Goal: Check status: Check status

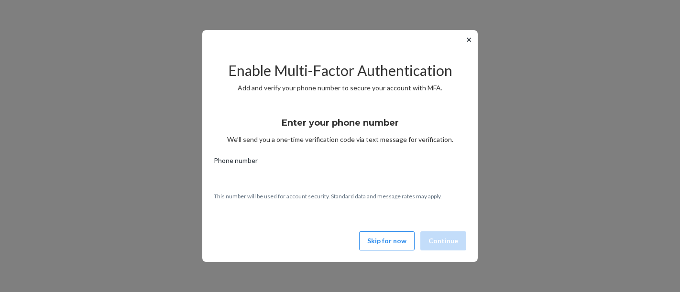
click at [386, 241] on button "Skip for now" at bounding box center [386, 240] width 55 height 19
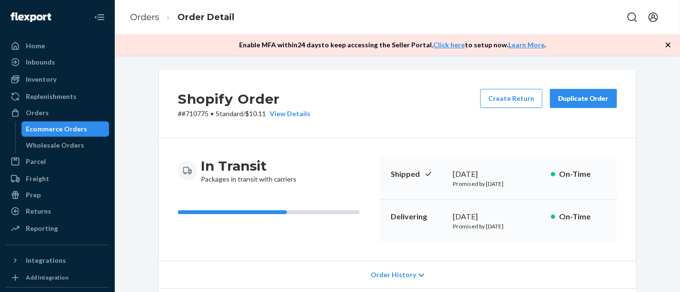
click at [64, 131] on div "Ecommerce Orders" at bounding box center [56, 129] width 61 height 10
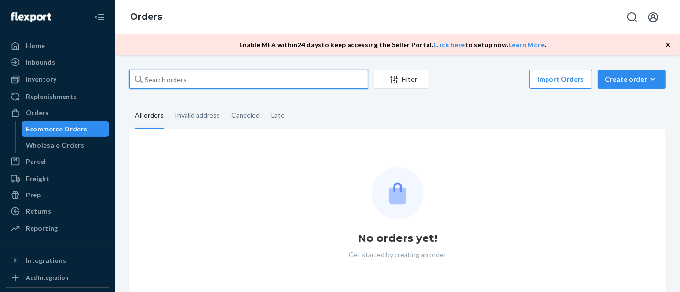
click at [201, 80] on input "text" at bounding box center [248, 79] width 239 height 19
click at [232, 77] on input "text" at bounding box center [248, 79] width 239 height 19
paste input "#708758"
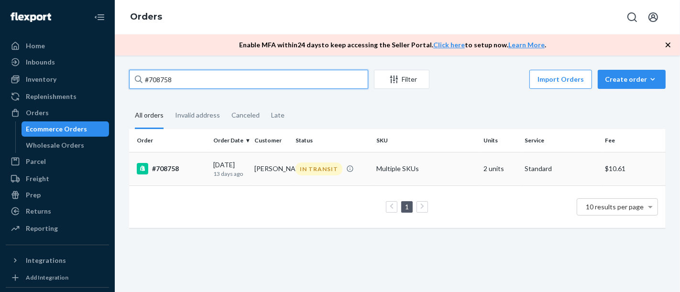
type input "#708758"
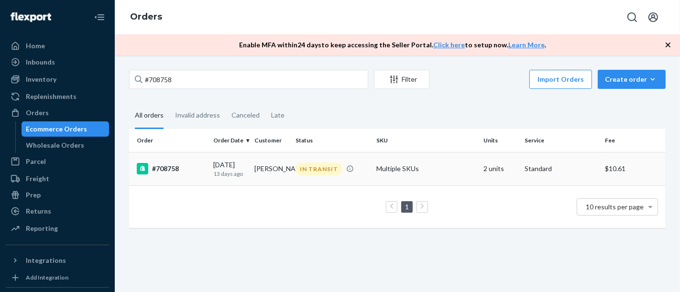
click at [174, 170] on div "#708758" at bounding box center [171, 168] width 69 height 11
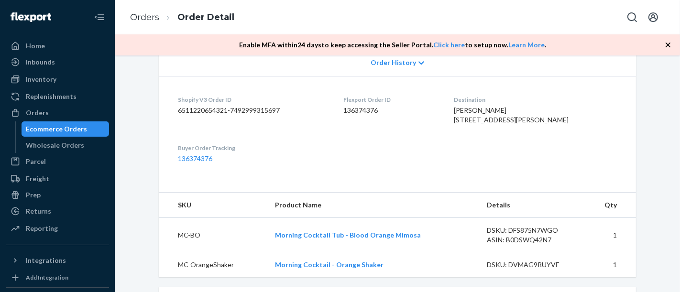
scroll to position [371, 0]
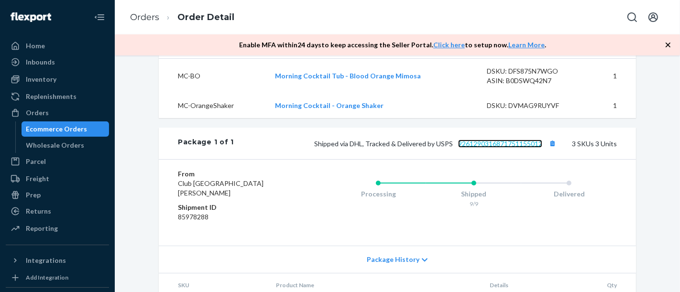
click at [483, 148] on link "9261290316871751155012" at bounding box center [500, 144] width 84 height 8
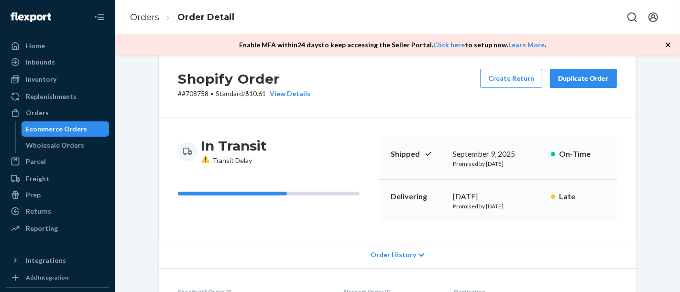
scroll to position [0, 0]
